Goal: Transaction & Acquisition: Purchase product/service

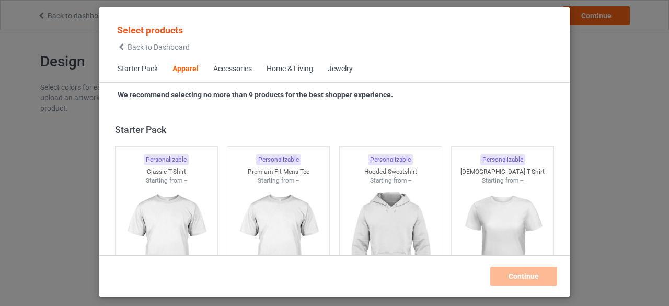
scroll to position [389, 0]
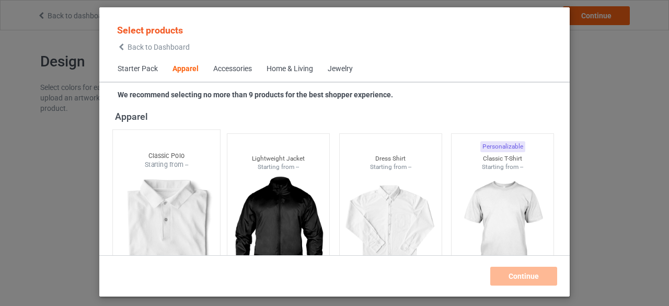
click at [168, 200] on div at bounding box center [166, 230] width 107 height 123
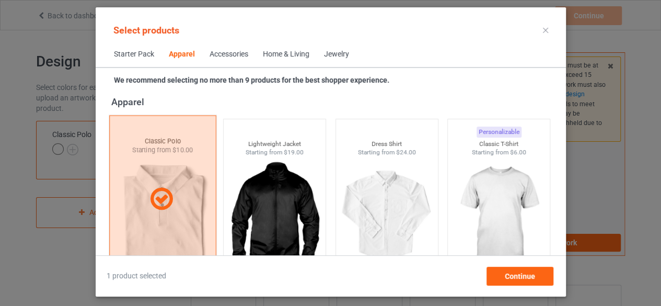
click at [168, 199] on icon at bounding box center [161, 199] width 31 height 26
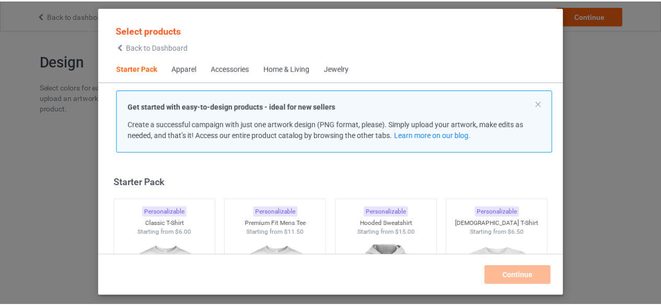
scroll to position [52, 0]
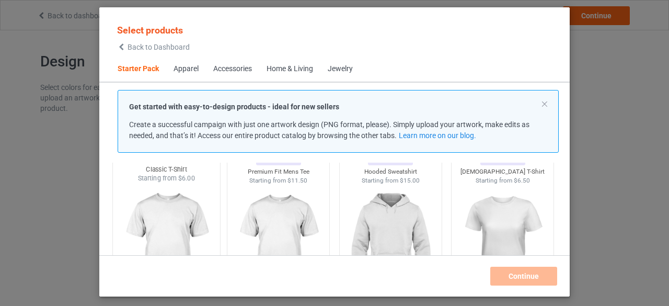
click at [167, 231] on img at bounding box center [166, 244] width 98 height 123
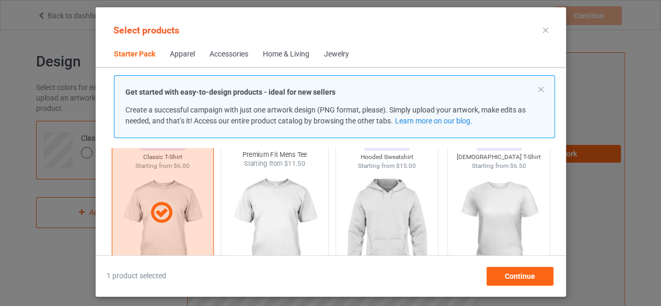
click at [285, 204] on img at bounding box center [274, 229] width 98 height 123
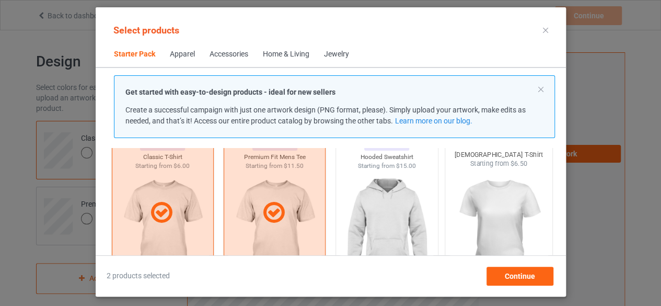
click at [489, 219] on img at bounding box center [499, 229] width 98 height 123
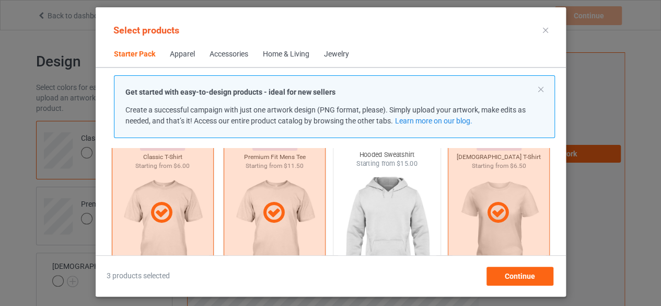
click at [388, 223] on img at bounding box center [387, 229] width 98 height 123
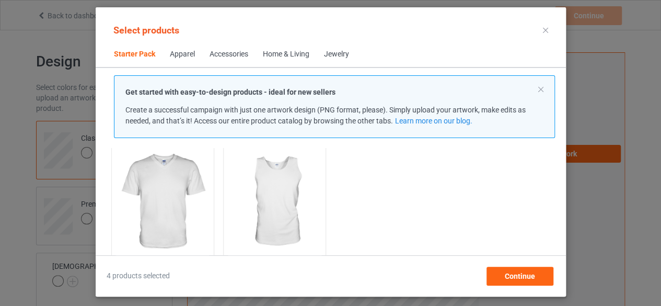
scroll to position [261, 0]
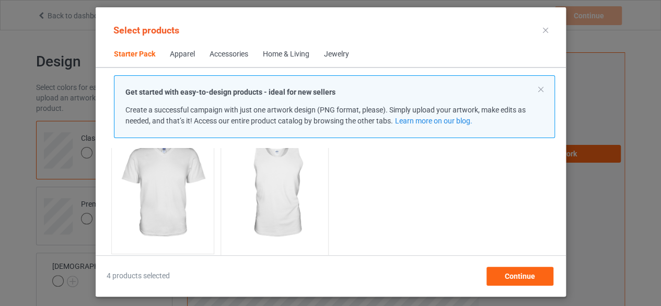
click at [260, 190] on img at bounding box center [274, 190] width 98 height 123
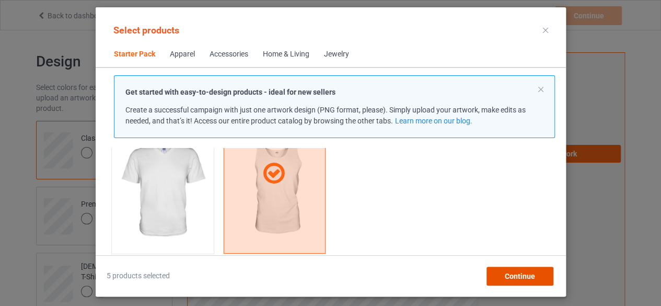
click at [526, 277] on span "Continue" at bounding box center [519, 276] width 30 height 8
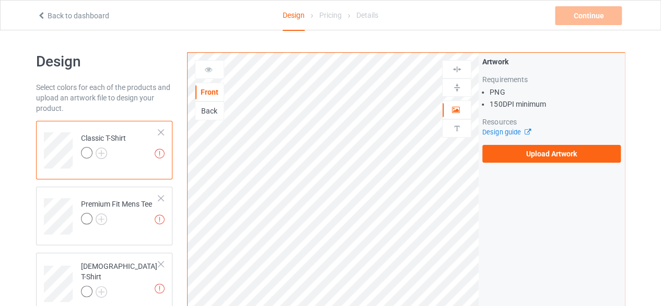
click at [204, 110] on div "Back" at bounding box center [210, 111] width 28 height 10
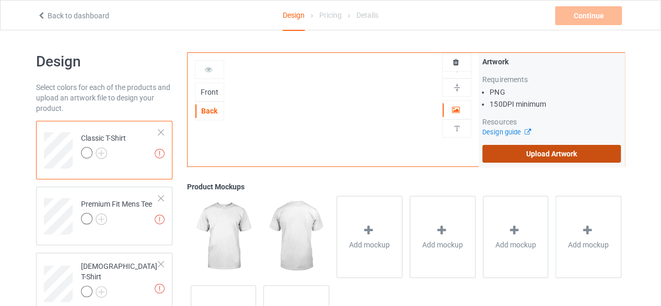
click at [501, 150] on label "Upload Artwork" at bounding box center [552, 154] width 139 height 18
click at [0, 0] on input "Upload Artwork" at bounding box center [0, 0] width 0 height 0
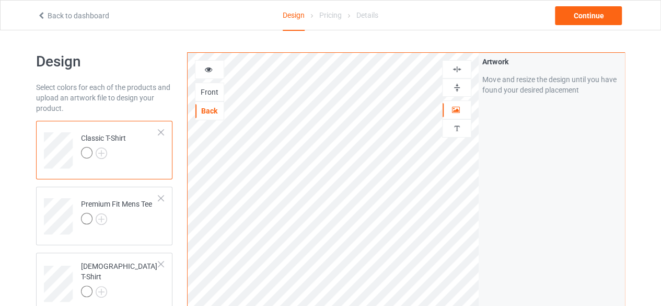
click at [456, 86] on img at bounding box center [457, 88] width 10 height 10
click at [460, 62] on div at bounding box center [456, 69] width 29 height 18
click at [460, 68] on img at bounding box center [457, 69] width 10 height 10
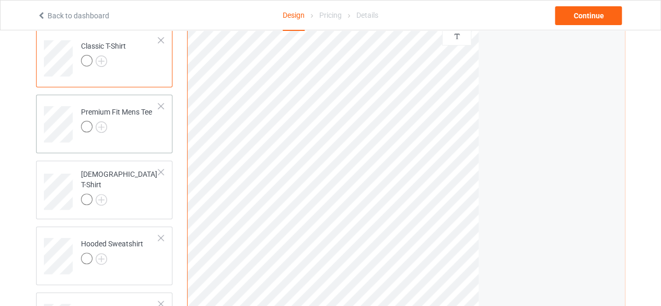
scroll to position [105, 0]
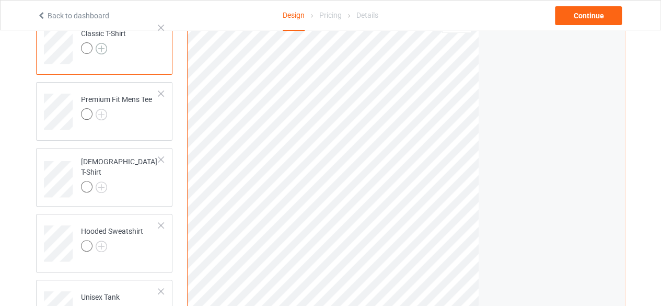
click at [105, 47] on img at bounding box center [102, 49] width 12 height 12
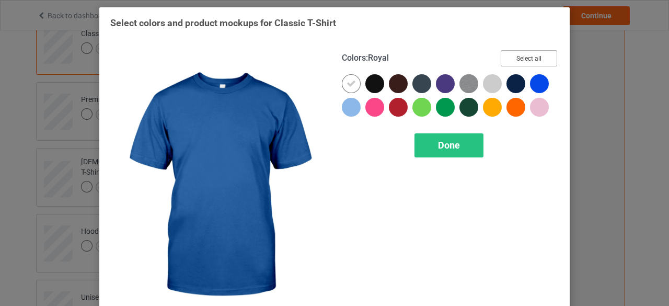
click at [526, 59] on button "Select all" at bounding box center [529, 58] width 56 height 16
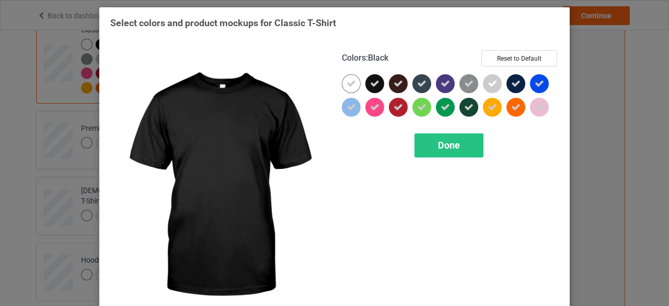
click at [373, 81] on icon at bounding box center [374, 83] width 9 height 9
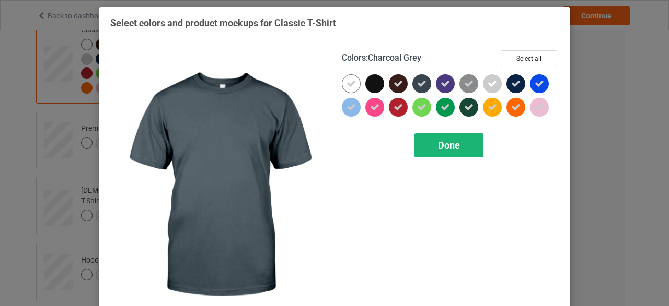
click at [444, 146] on span "Done" at bounding box center [449, 145] width 22 height 11
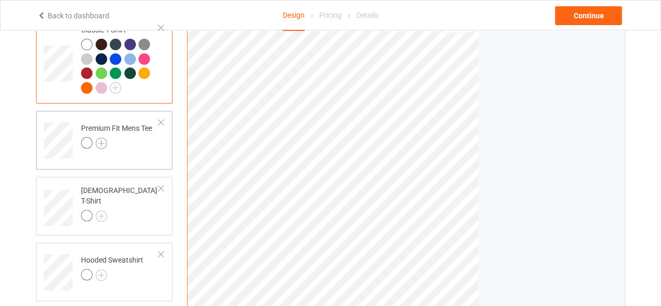
click at [100, 145] on img at bounding box center [102, 143] width 12 height 12
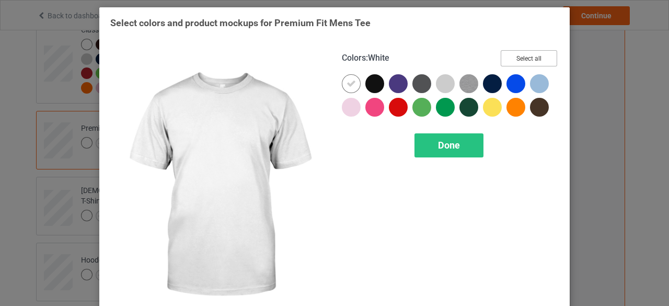
click at [528, 54] on button "Select all" at bounding box center [529, 58] width 56 height 16
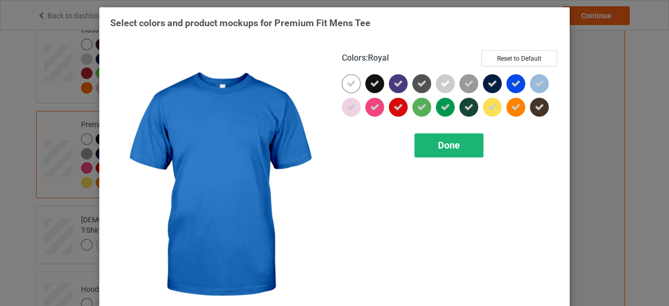
click at [467, 152] on div "Done" at bounding box center [449, 145] width 69 height 24
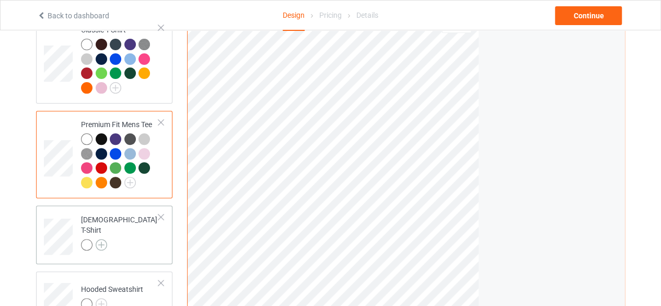
click at [102, 239] on img at bounding box center [102, 245] width 12 height 12
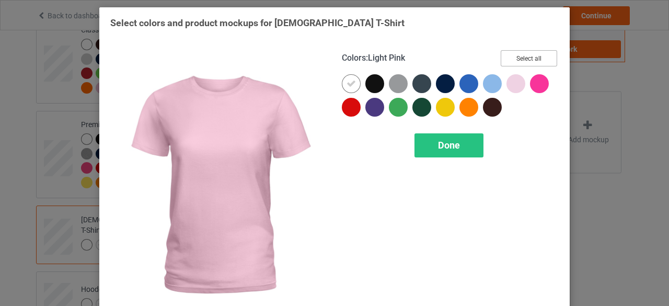
click at [528, 55] on button "Select all" at bounding box center [529, 58] width 56 height 16
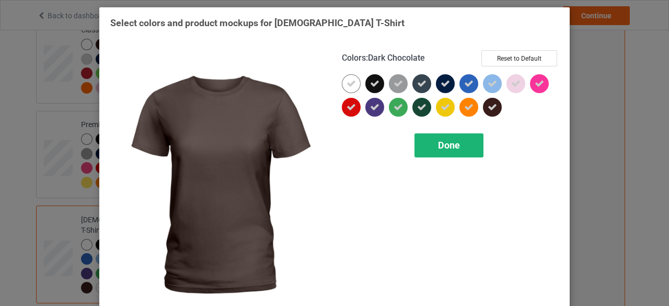
click at [461, 143] on div "Done" at bounding box center [449, 145] width 69 height 24
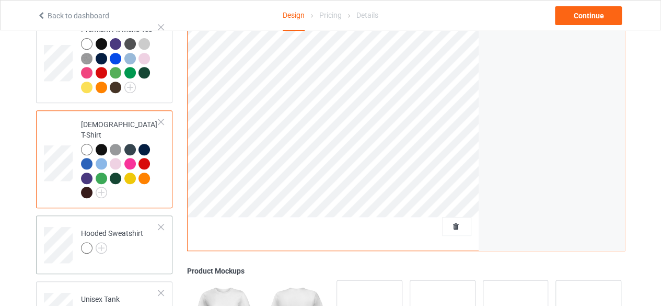
scroll to position [209, 0]
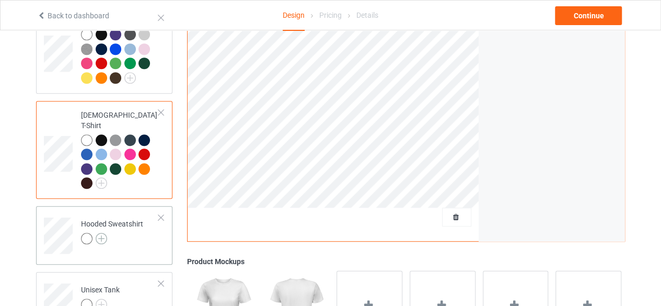
click at [102, 233] on img at bounding box center [102, 239] width 12 height 12
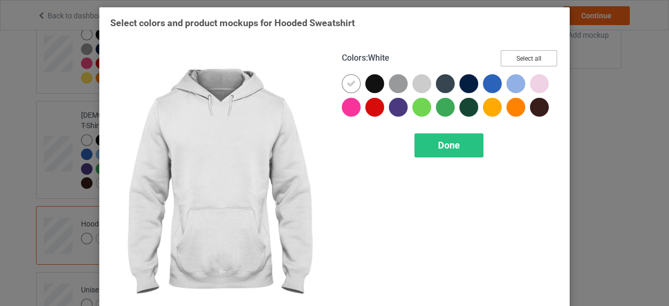
click at [522, 55] on button "Select all" at bounding box center [529, 58] width 56 height 16
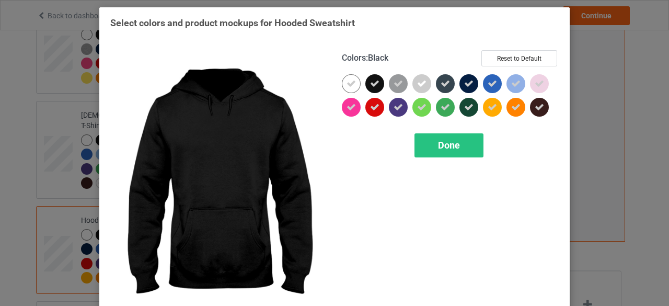
click at [371, 74] on div "Colors : Black Reset to Default" at bounding box center [450, 62] width 217 height 24
click at [374, 80] on icon at bounding box center [374, 83] width 9 height 9
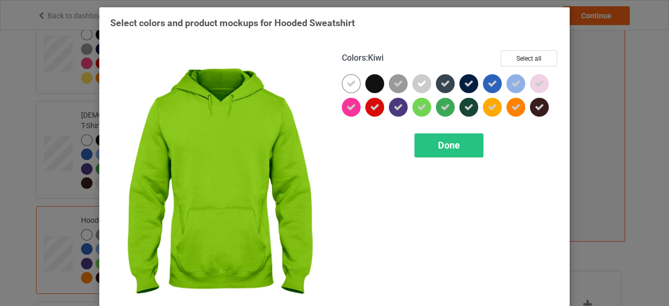
click at [424, 132] on div "Colors : Kiwi Select all Done" at bounding box center [451, 186] width 232 height 286
click at [430, 150] on div "Done" at bounding box center [449, 145] width 69 height 24
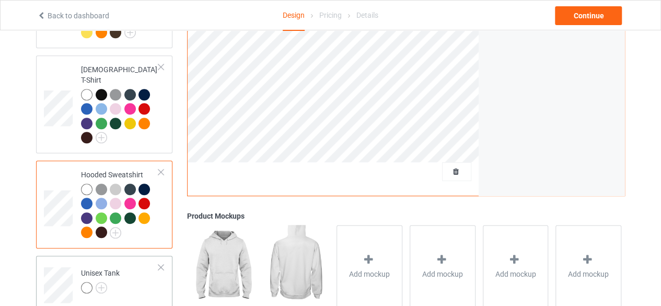
scroll to position [314, 0]
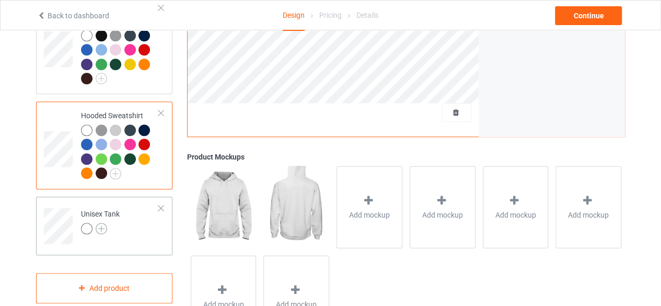
click at [101, 223] on img at bounding box center [102, 229] width 12 height 12
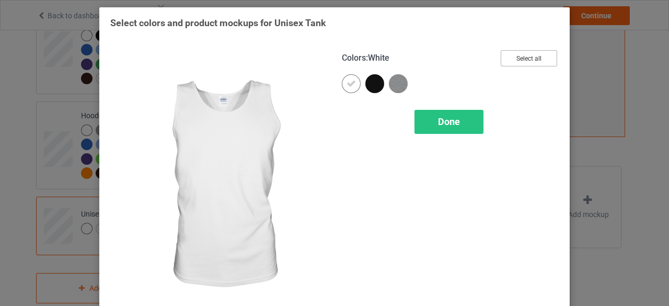
click at [510, 59] on button "Select all" at bounding box center [529, 58] width 56 height 16
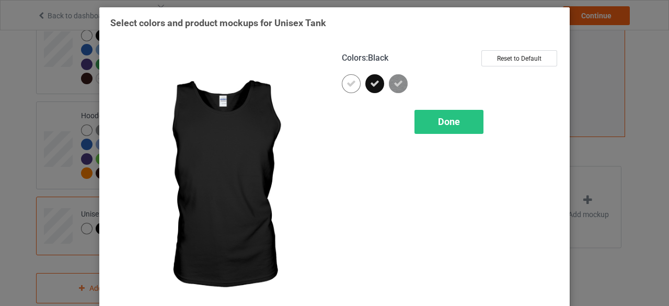
click at [370, 83] on icon at bounding box center [374, 83] width 9 height 9
click at [453, 121] on span "Done" at bounding box center [449, 121] width 22 height 11
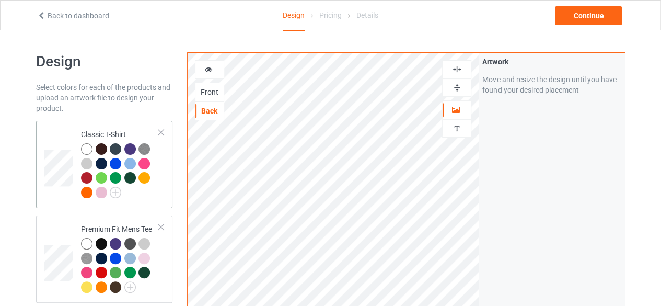
click at [153, 196] on div at bounding box center [120, 172] width 78 height 58
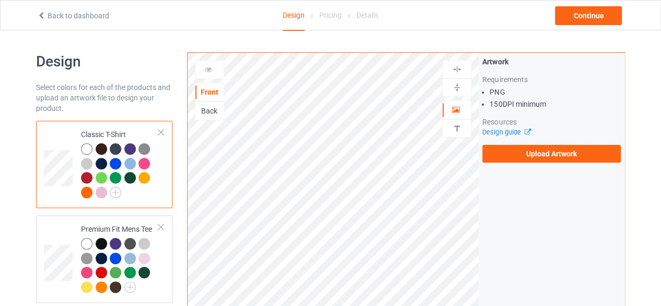
click at [214, 113] on div "Back" at bounding box center [210, 111] width 28 height 10
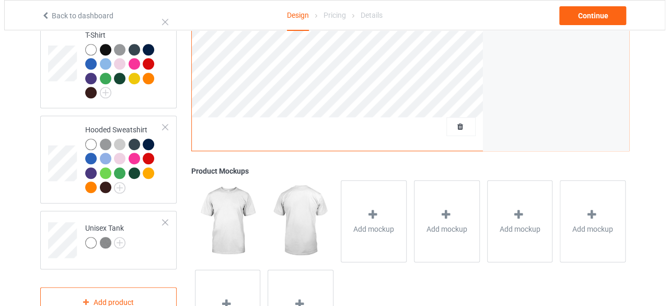
scroll to position [366, 0]
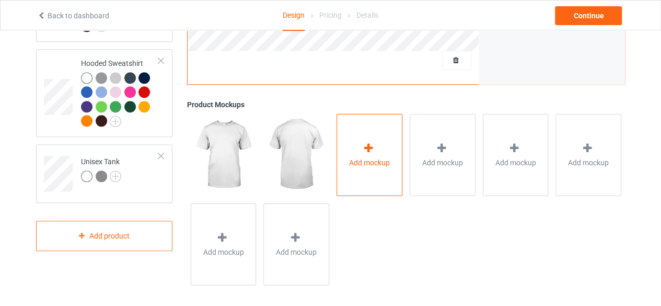
click at [372, 170] on div "Add mockup" at bounding box center [370, 154] width 66 height 82
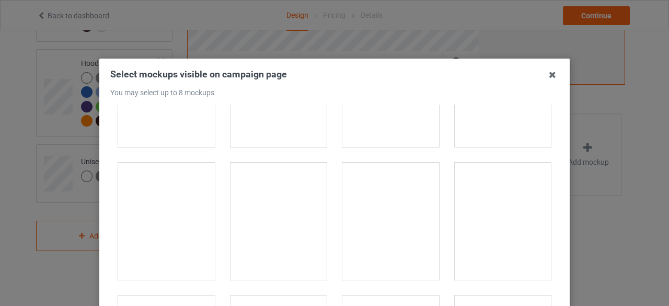
scroll to position [575, 0]
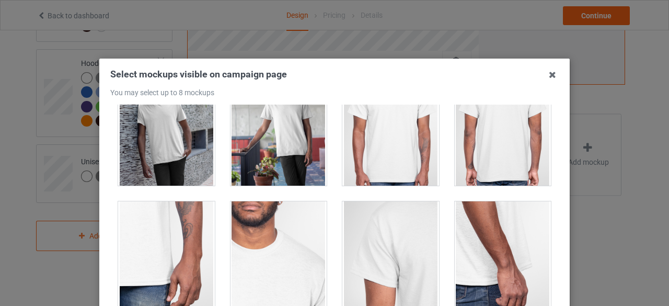
click at [499, 135] on div at bounding box center [503, 126] width 97 height 117
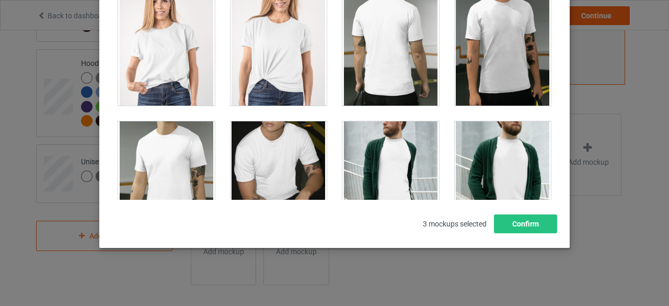
scroll to position [1568, 0]
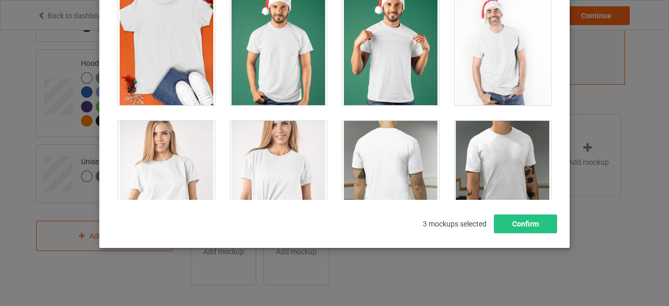
click at [397, 160] on div at bounding box center [390, 179] width 97 height 117
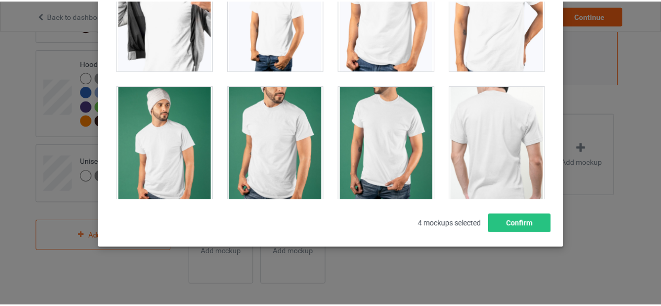
scroll to position [2143, 0]
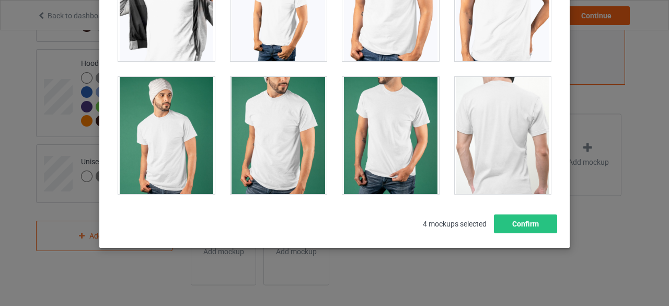
click at [498, 137] on div at bounding box center [503, 135] width 97 height 117
click at [509, 228] on button "Confirm" at bounding box center [525, 223] width 63 height 19
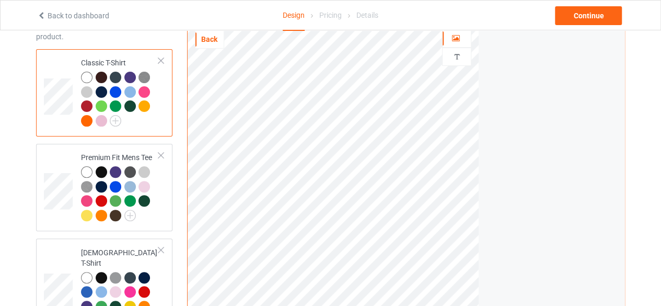
scroll to position [0, 0]
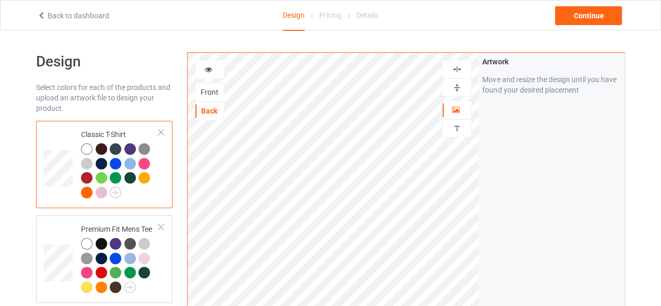
click at [214, 73] on div at bounding box center [210, 69] width 28 height 10
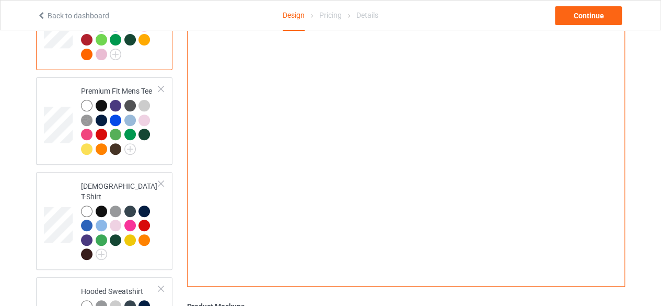
scroll to position [261, 0]
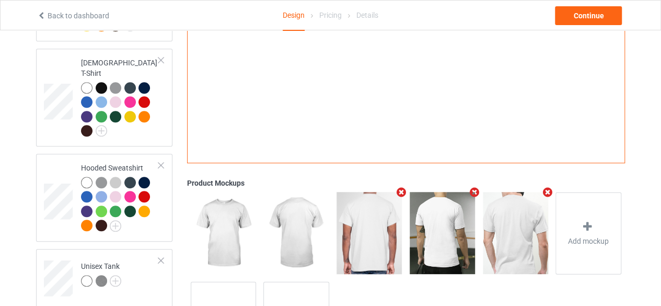
click at [441, 234] on img at bounding box center [442, 233] width 65 height 82
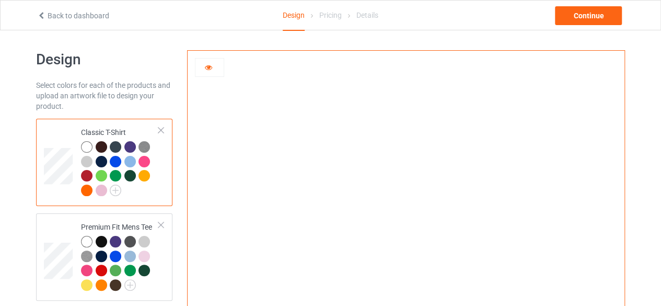
scroll to position [0, 0]
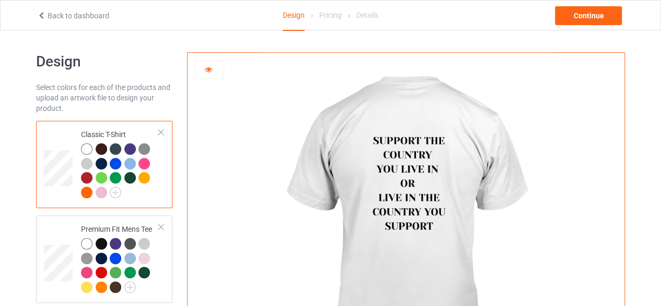
click at [414, 197] on img at bounding box center [405, 235] width 291 height 364
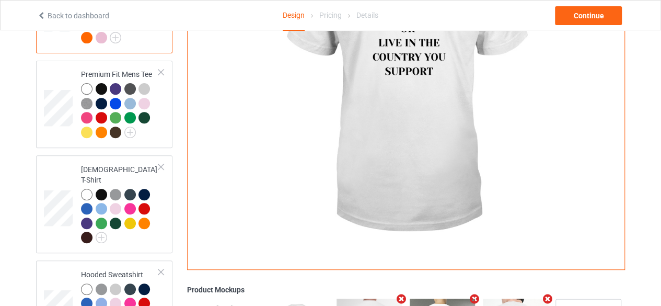
scroll to position [157, 0]
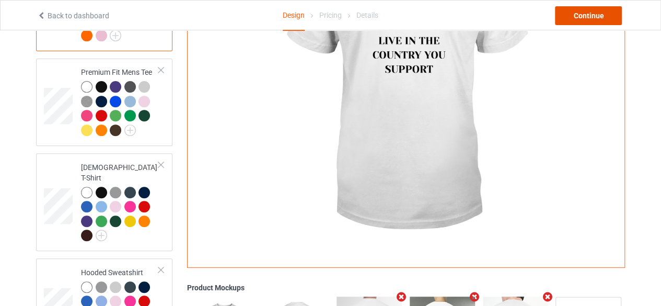
click at [581, 19] on div "Continue" at bounding box center [588, 15] width 67 height 19
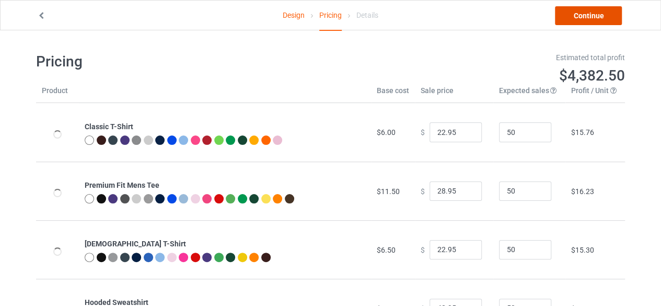
click at [581, 18] on link "Continue" at bounding box center [588, 15] width 67 height 19
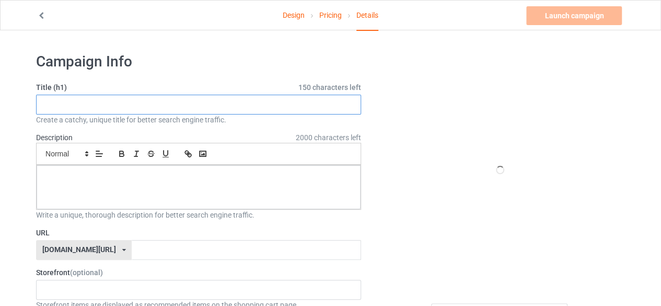
click at [231, 109] on input "text" at bounding box center [198, 105] width 325 height 20
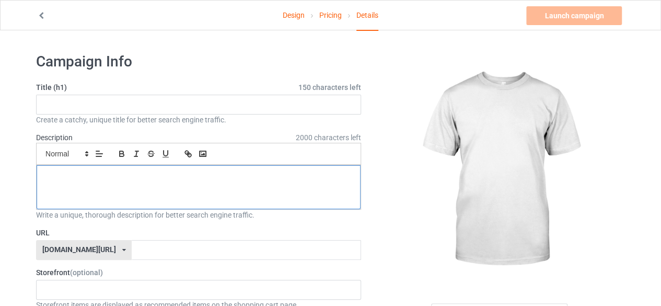
click at [186, 185] on div at bounding box center [199, 187] width 324 height 44
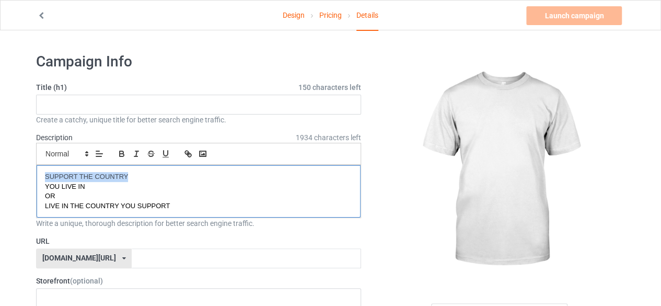
drag, startPoint x: 45, startPoint y: 176, endPoint x: 133, endPoint y: 171, distance: 88.5
click at [127, 178] on span "SUPPORT THE COUNTRY" at bounding box center [86, 177] width 83 height 8
copy span "SUPPORT THE COUNTRY"
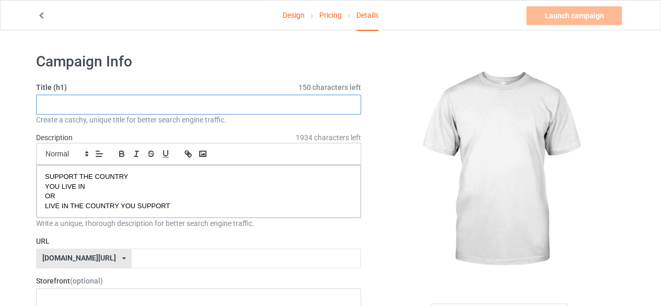
click at [94, 104] on input "text" at bounding box center [198, 105] width 325 height 20
paste input "SUPPORT THE COUNTRY"
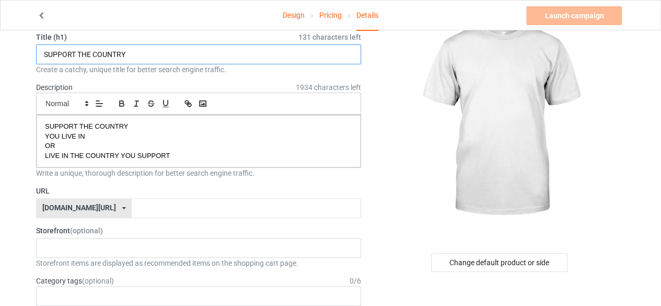
scroll to position [157, 0]
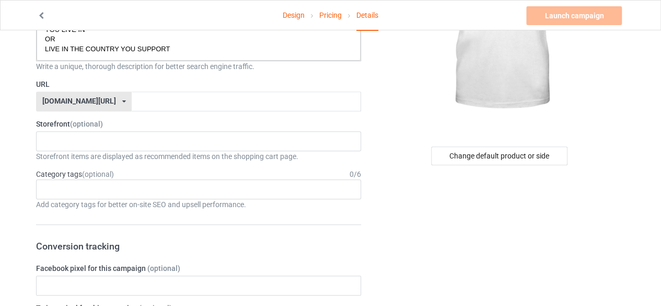
type input "SUPPORT THE COUNTRY"
click at [82, 97] on div "[DOMAIN_NAME][URL]" at bounding box center [79, 100] width 74 height 7
click at [89, 137] on div "[DOMAIN_NAME][URL]" at bounding box center [84, 140] width 95 height 19
click at [133, 103] on input "text" at bounding box center [246, 101] width 229 height 20
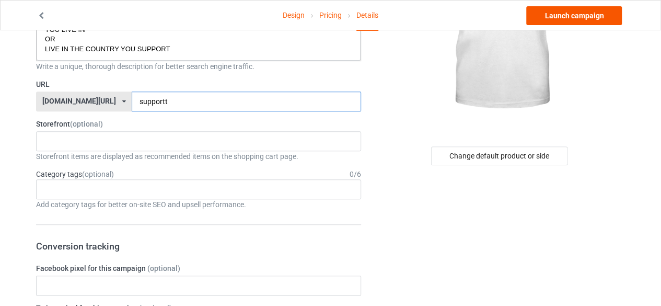
type input "supportt"
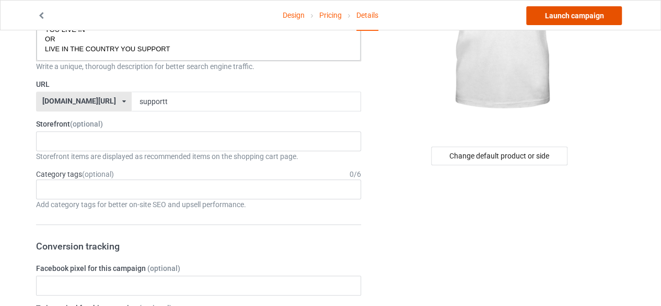
click at [554, 17] on link "Launch campaign" at bounding box center [574, 15] width 96 height 19
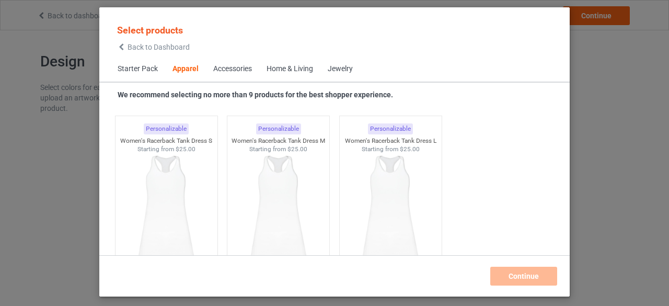
scroll to position [2219, 0]
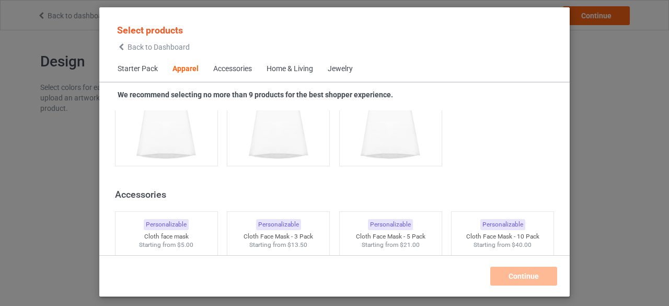
click at [150, 45] on span "Back to Dashboard" at bounding box center [159, 47] width 62 height 8
